Goal: Task Accomplishment & Management: Manage account settings

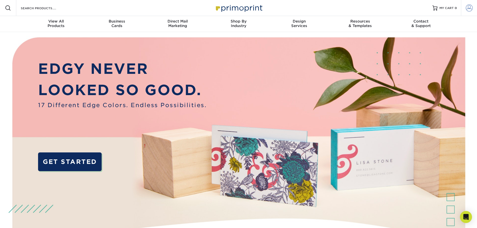
click at [468, 8] on span at bounding box center [469, 8] width 7 height 7
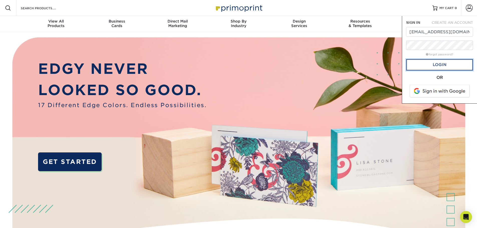
click at [435, 65] on link "Login" at bounding box center [439, 65] width 67 height 12
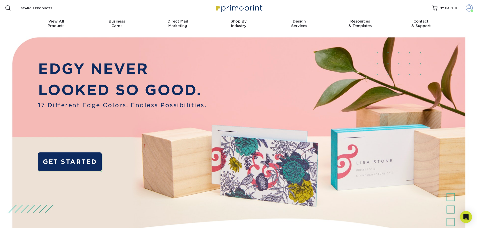
click at [469, 8] on span at bounding box center [469, 8] width 7 height 7
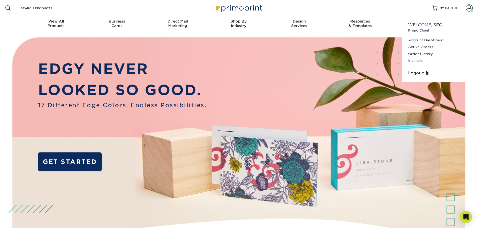
click at [415, 59] on link "Invoices" at bounding box center [439, 60] width 63 height 7
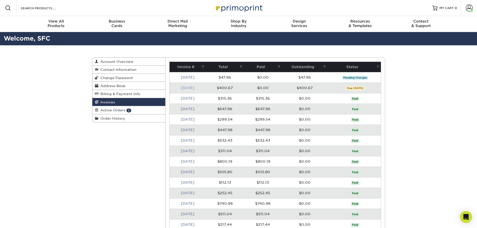
click at [194, 88] on link "Aug 2025" at bounding box center [188, 88] width 14 height 4
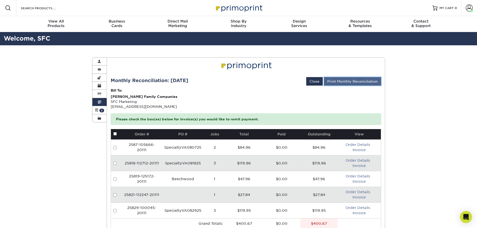
click at [364, 81] on link "Print Monthly Reconciliation" at bounding box center [352, 81] width 57 height 9
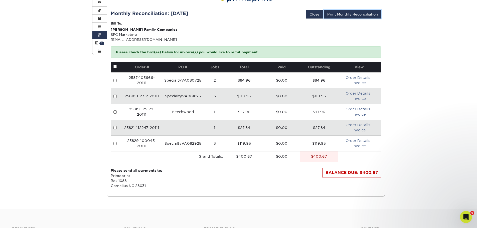
scroll to position [75, 0]
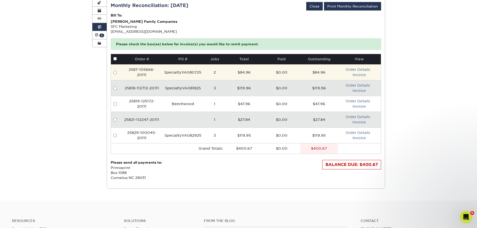
click at [115, 71] on input "checkbox" at bounding box center [114, 72] width 3 height 3
checkbox input "true"
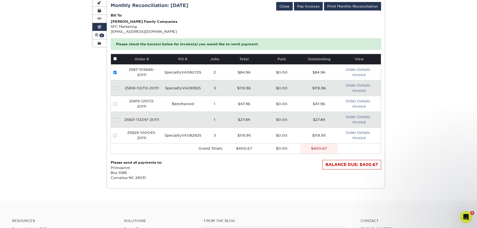
click at [114, 86] on td at bounding box center [116, 88] width 11 height 16
click at [116, 89] on input "checkbox" at bounding box center [114, 88] width 3 height 3
checkbox input "true"
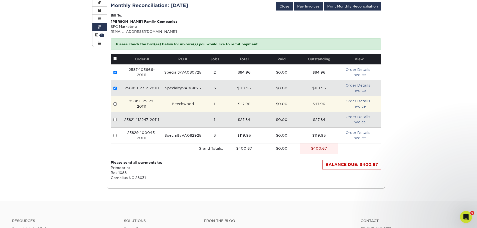
click at [116, 104] on input "checkbox" at bounding box center [114, 103] width 3 height 3
checkbox input "true"
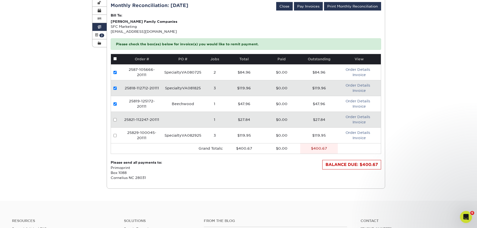
drag, startPoint x: 114, startPoint y: 120, endPoint x: 114, endPoint y: 123, distance: 3.5
click at [115, 120] on input "checkbox" at bounding box center [114, 119] width 3 height 3
checkbox input "true"
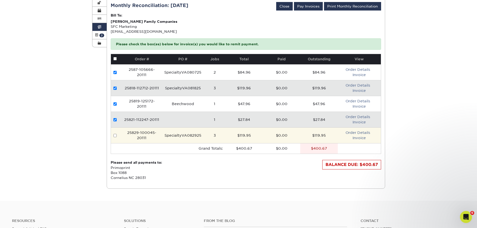
click at [115, 136] on input "checkbox" at bounding box center [114, 135] width 3 height 3
checkbox input "true"
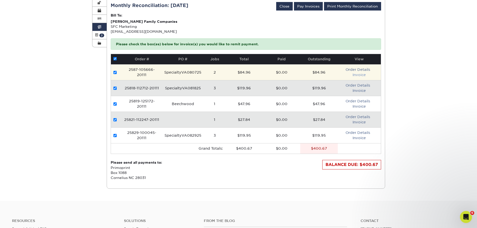
click at [359, 76] on link "Invoice" at bounding box center [358, 75] width 13 height 4
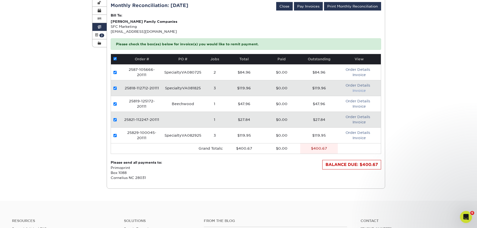
click at [356, 89] on link "Invoice" at bounding box center [358, 91] width 13 height 4
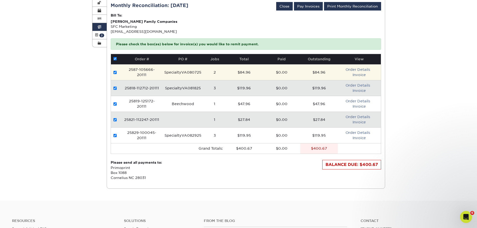
click at [114, 72] on input "checkbox" at bounding box center [114, 72] width 3 height 3
checkbox input "false"
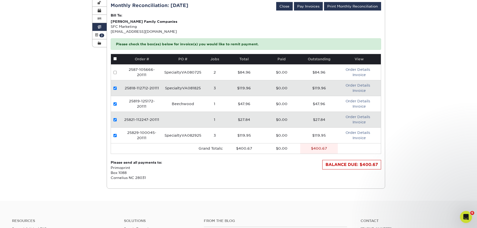
click at [115, 87] on input "checkbox" at bounding box center [114, 88] width 3 height 3
checkbox input "false"
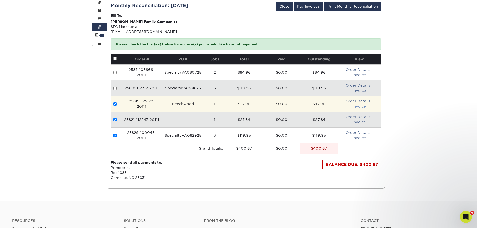
click at [357, 107] on link "Invoice" at bounding box center [358, 106] width 13 height 4
click at [114, 105] on input "checkbox" at bounding box center [114, 103] width 3 height 3
checkbox input "false"
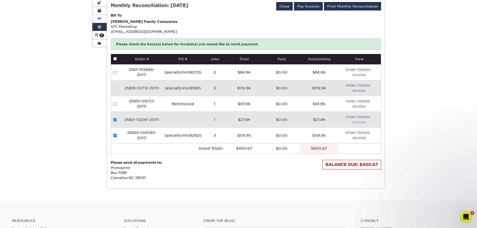
click at [356, 122] on link "Invoice" at bounding box center [358, 122] width 13 height 4
click at [115, 118] on input "checkbox" at bounding box center [114, 119] width 3 height 3
checkbox input "false"
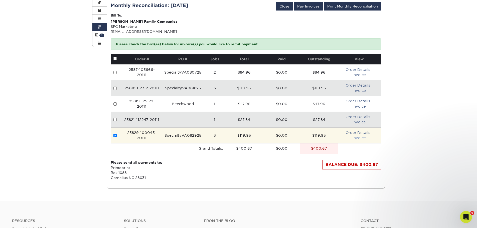
click at [357, 138] on link "Invoice" at bounding box center [358, 138] width 13 height 4
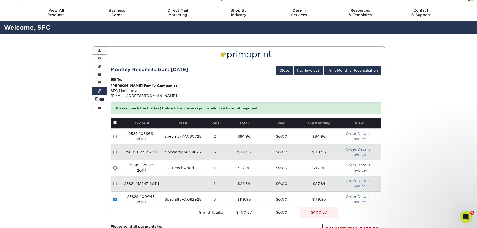
scroll to position [0, 0]
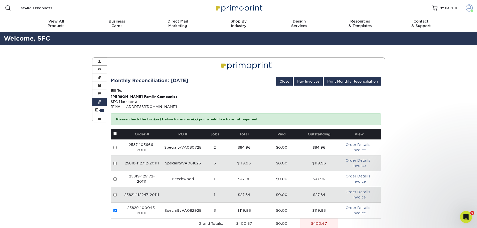
click at [467, 8] on span at bounding box center [469, 8] width 7 height 7
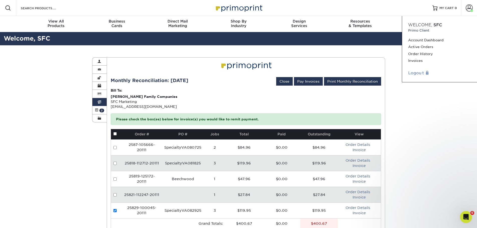
click at [416, 74] on link "Logout" at bounding box center [439, 73] width 63 height 6
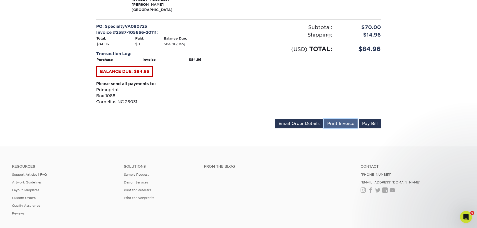
click at [350, 119] on link "Print Invoice" at bounding box center [341, 124] width 34 height 10
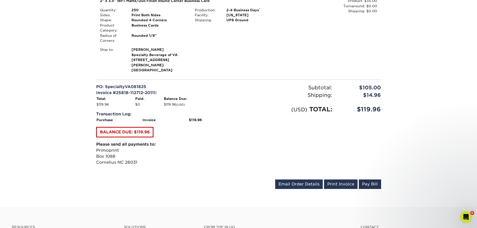
scroll to position [350, 0]
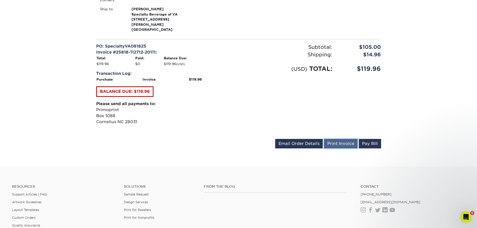
click at [347, 139] on link "Print Invoice" at bounding box center [341, 144] width 34 height 10
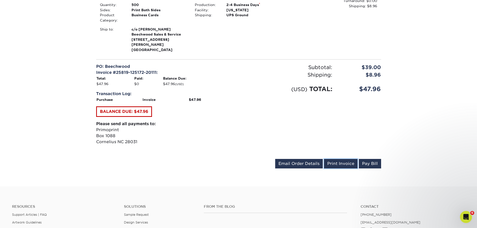
drag, startPoint x: 345, startPoint y: 157, endPoint x: 196, endPoint y: 58, distance: 178.7
click at [345, 159] on link "Print Invoice" at bounding box center [341, 164] width 34 height 10
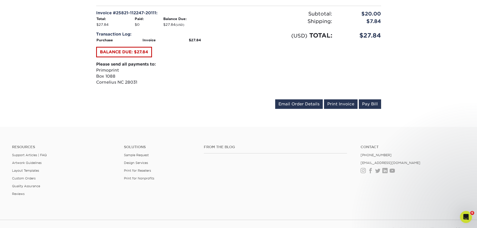
scroll to position [150, 0]
drag, startPoint x: 336, startPoint y: 105, endPoint x: 206, endPoint y: 79, distance: 132.4
click at [336, 105] on link "Print Invoice" at bounding box center [341, 104] width 34 height 10
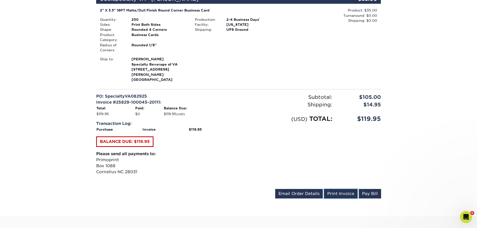
drag, startPoint x: 345, startPoint y: 176, endPoint x: 200, endPoint y: 61, distance: 184.7
click at [345, 189] on link "Print Invoice" at bounding box center [341, 194] width 34 height 10
